Goal: Information Seeking & Learning: Find specific fact

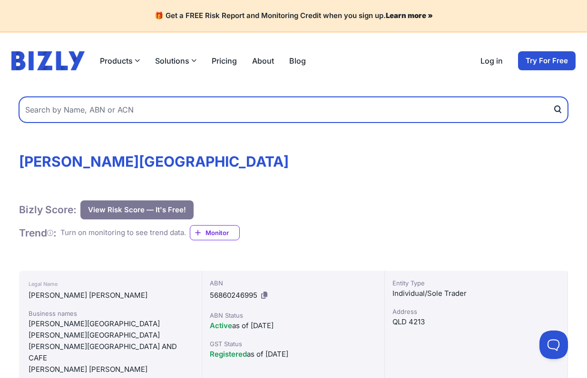
click at [180, 113] on input "text" at bounding box center [293, 110] width 549 height 26
paste input "66 018 180 102"
type input "66 018 180 102"
click at [552, 97] on button "submit" at bounding box center [559, 110] width 15 height 26
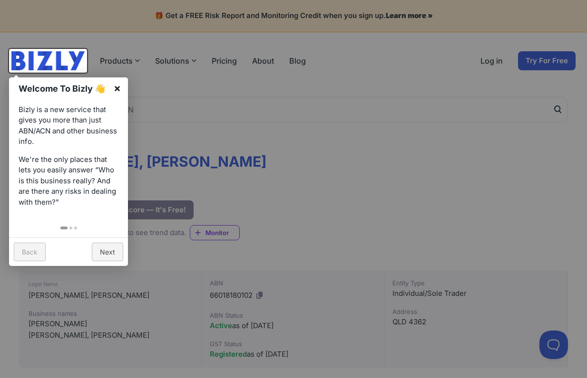
click at [119, 86] on link "×" at bounding box center [116, 87] width 21 height 21
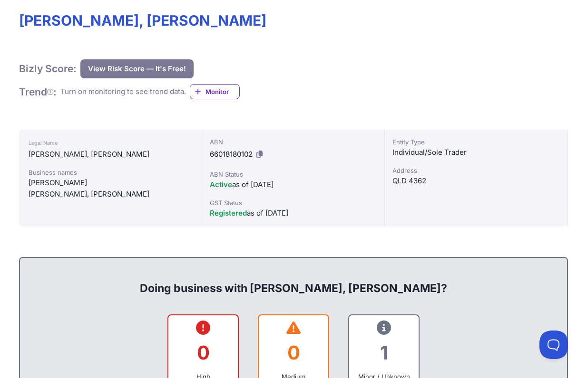
scroll to position [59, 0]
